Goal: Find contact information: Find contact information

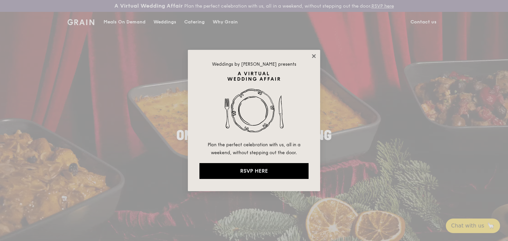
click at [314, 57] on icon at bounding box center [314, 56] width 6 height 6
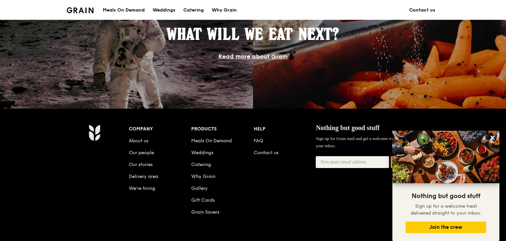
scroll to position [608, 0]
click at [147, 142] on link "About us" at bounding box center [139, 141] width 20 height 6
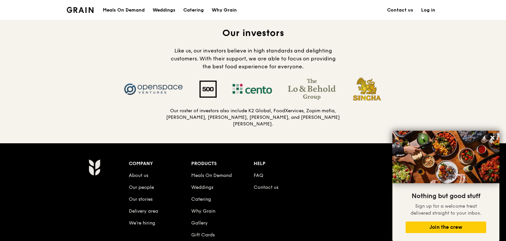
scroll to position [662, 0]
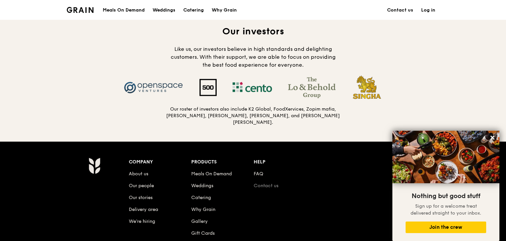
click at [275, 183] on link "Contact us" at bounding box center [266, 186] width 25 height 6
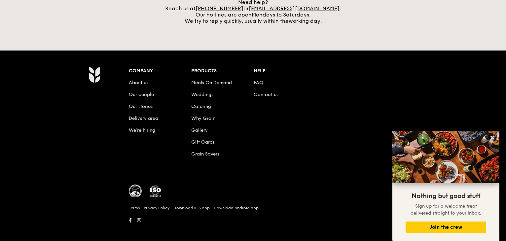
scroll to position [315, 0]
